Goal: Task Accomplishment & Management: Manage account settings

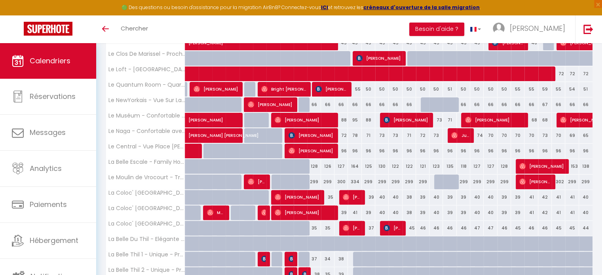
scroll to position [264, 0]
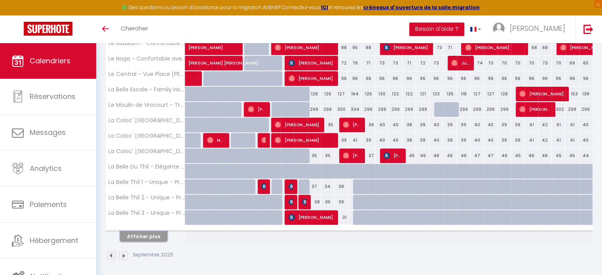
click at [133, 238] on button "Afficher plus" at bounding box center [144, 236] width 48 height 11
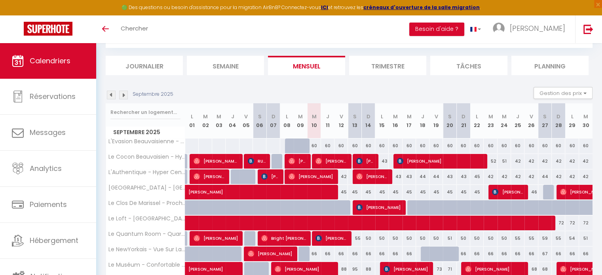
scroll to position [41, 0]
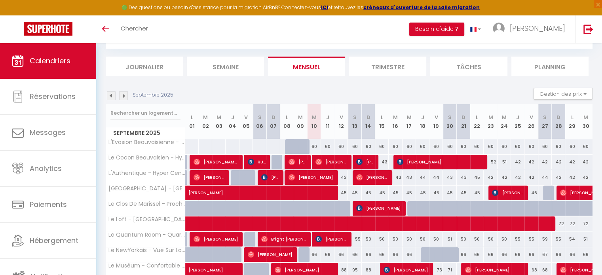
click at [124, 97] on img at bounding box center [123, 95] width 9 height 9
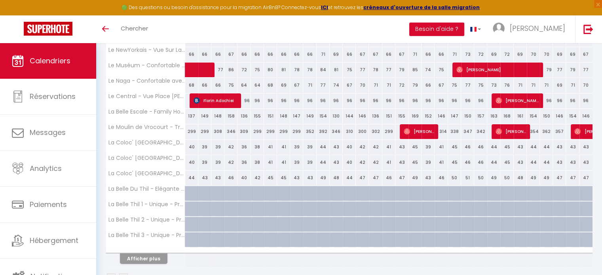
scroll to position [264, 0]
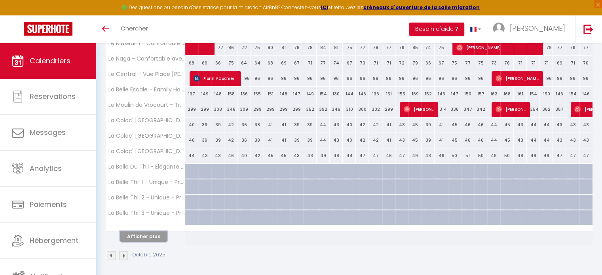
click at [144, 238] on button "Afficher plus" at bounding box center [144, 236] width 48 height 11
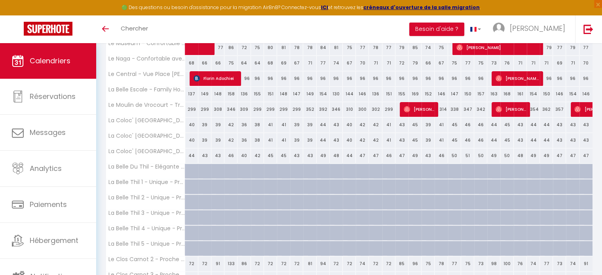
scroll to position [337, 0]
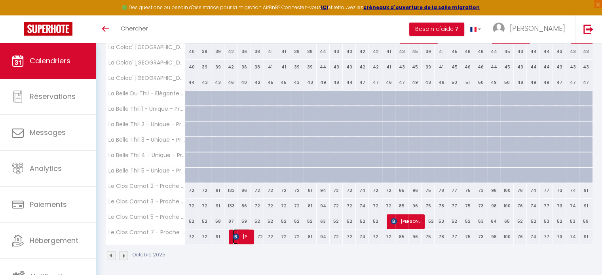
click at [242, 236] on span "[PERSON_NAME]" at bounding box center [241, 236] width 17 height 15
select select "OK"
select select "KO"
select select "0"
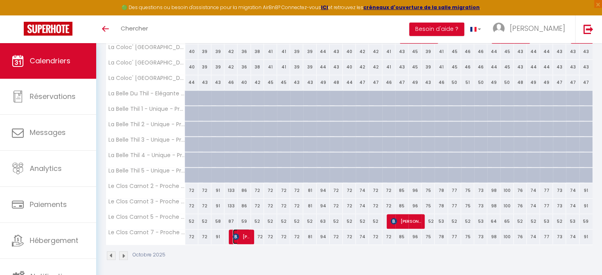
select select "1"
select select
